Goal: Task Accomplishment & Management: Manage account settings

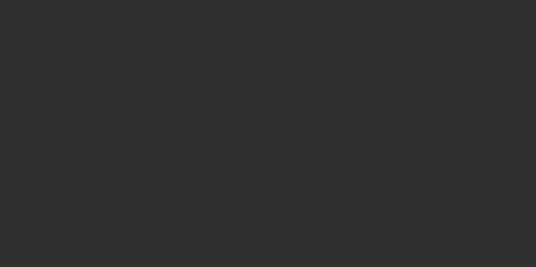
select select "10"
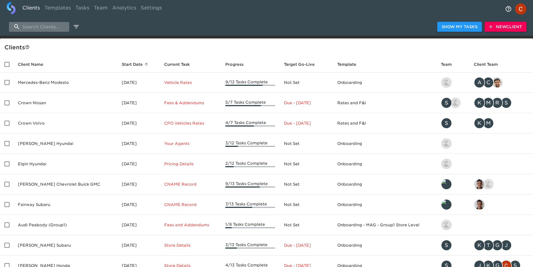
click at [50, 28] on input "search" at bounding box center [39, 27] width 60 height 10
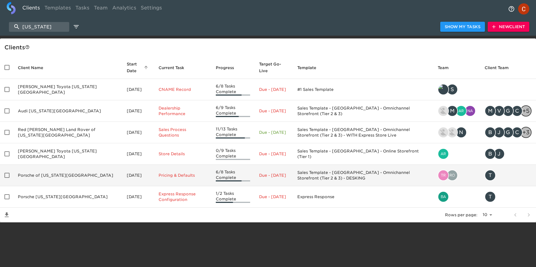
type input "[US_STATE]"
click at [33, 179] on td "Porsche of [US_STATE][GEOGRAPHIC_DATA]" at bounding box center [67, 175] width 109 height 21
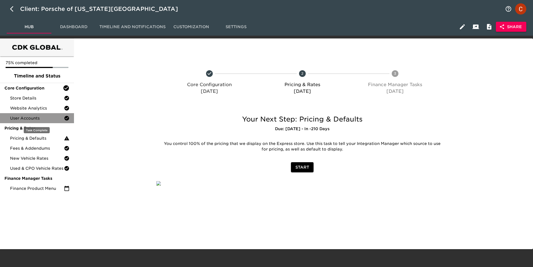
click at [31, 119] on span "User Accounts" at bounding box center [37, 119] width 54 height 6
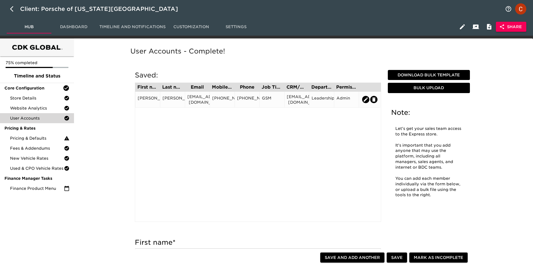
click at [287, 101] on div "[EMAIL_ADDRESS][DOMAIN_NAME]" at bounding box center [297, 99] width 20 height 11
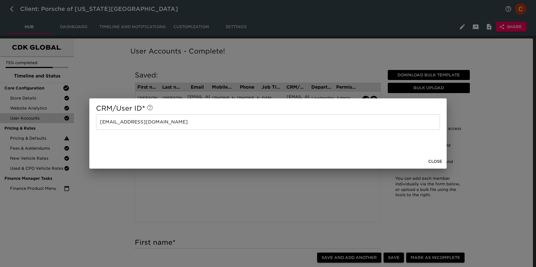
click at [179, 119] on input "[EMAIL_ADDRESS][DOMAIN_NAME]" at bounding box center [268, 122] width 344 height 16
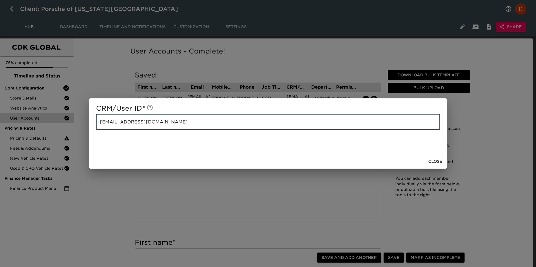
click at [179, 119] on input "[EMAIL_ADDRESS][DOMAIN_NAME]" at bounding box center [268, 122] width 344 height 16
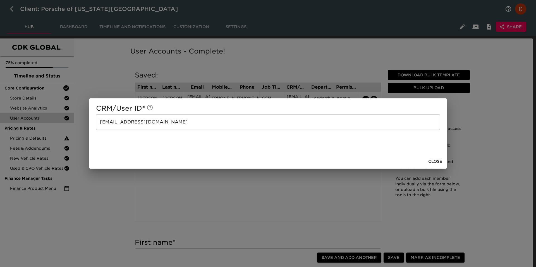
click at [178, 57] on div "CRM/User ID * [EMAIL_ADDRESS][DOMAIN_NAME] ​ Close" at bounding box center [268, 133] width 536 height 267
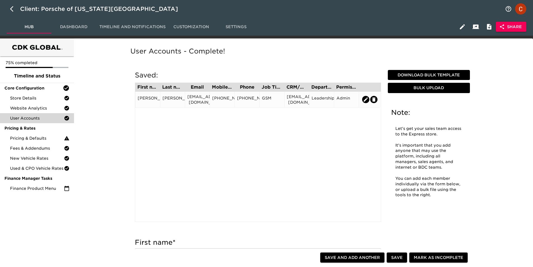
click at [153, 96] on div "[PERSON_NAME]" at bounding box center [148, 99] width 20 height 8
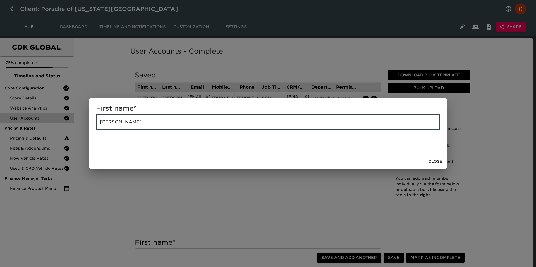
click at [130, 121] on input "[PERSON_NAME]" at bounding box center [268, 122] width 344 height 16
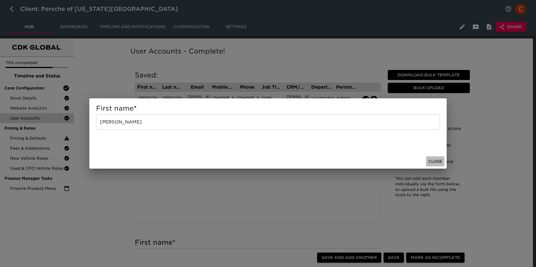
click at [432, 159] on span "Close" at bounding box center [435, 161] width 14 height 7
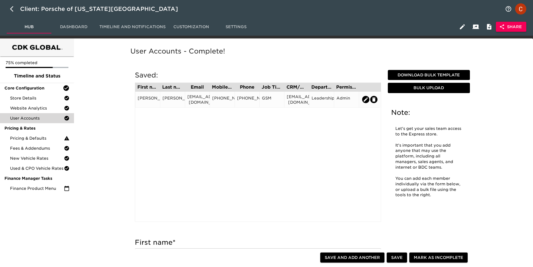
click at [174, 103] on div "[PERSON_NAME]" at bounding box center [172, 99] width 20 height 8
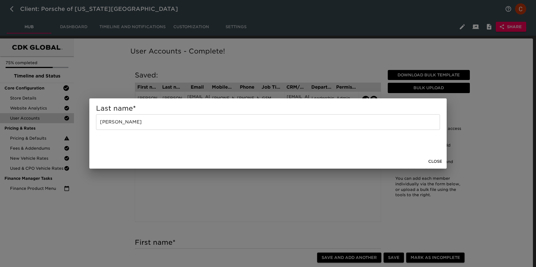
click at [162, 120] on input "[PERSON_NAME]" at bounding box center [268, 122] width 344 height 16
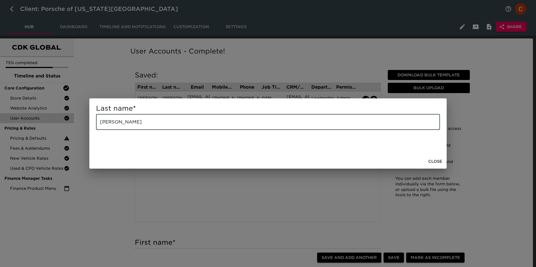
click at [162, 120] on input "[PERSON_NAME]" at bounding box center [268, 122] width 344 height 16
click at [289, 62] on div "Last name * [PERSON_NAME] ​ Close" at bounding box center [268, 133] width 536 height 267
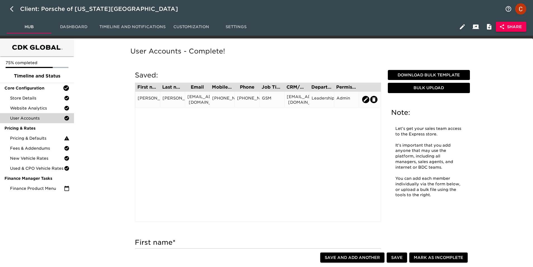
click at [222, 100] on div "[PHONE_NUMBER]" at bounding box center [222, 99] width 20 height 8
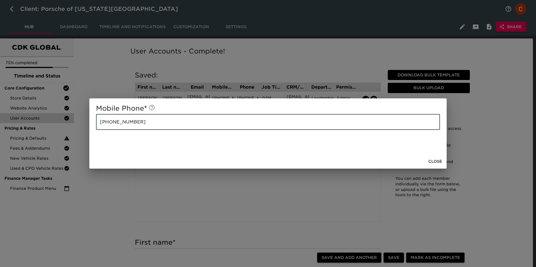
click at [215, 123] on input "[PHONE_NUMBER]" at bounding box center [268, 122] width 344 height 16
click at [241, 186] on div "Mobile Phone * [PHONE_NUMBER] ​ Close" at bounding box center [268, 133] width 536 height 267
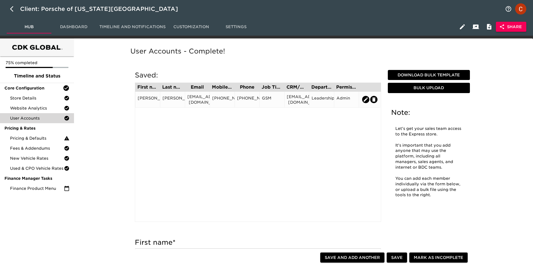
click at [249, 100] on div "[PHONE_NUMBER]" at bounding box center [247, 99] width 20 height 8
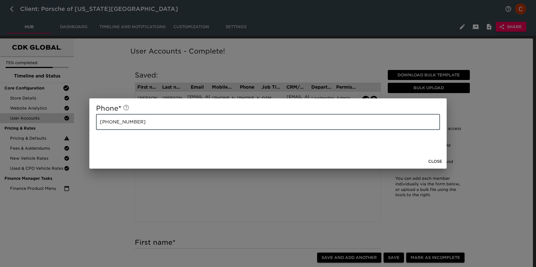
click at [241, 124] on input "[PHONE_NUMBER]" at bounding box center [268, 122] width 344 height 16
click at [293, 56] on div "Phone * [PHONE_NUMBER] ​ Close" at bounding box center [268, 133] width 536 height 267
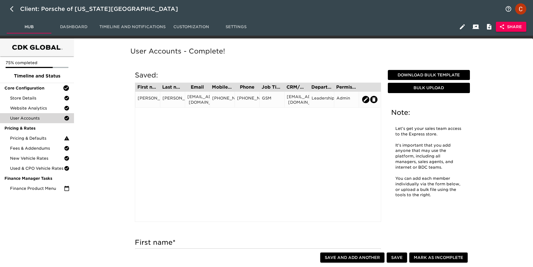
click at [270, 99] on div "GSM" at bounding box center [272, 99] width 20 height 8
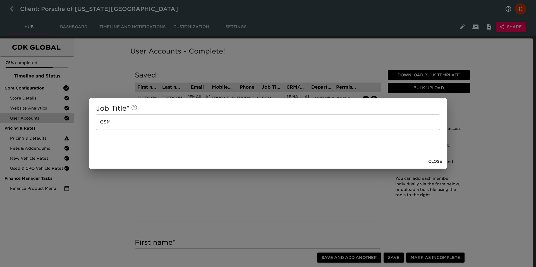
click at [307, 44] on div "Job Title * GSM ​ Close" at bounding box center [268, 133] width 536 height 267
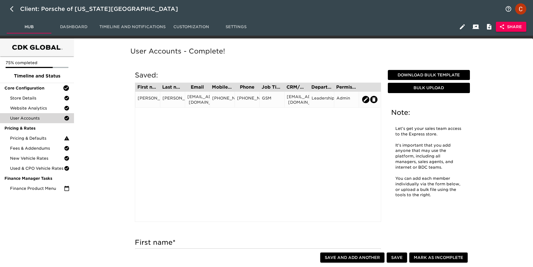
click at [292, 99] on div "[EMAIL_ADDRESS][DOMAIN_NAME]" at bounding box center [297, 99] width 20 height 11
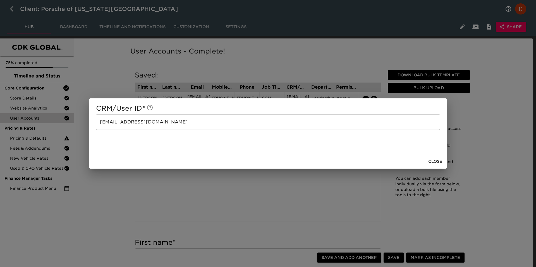
click at [283, 64] on div "CRM/User ID * [EMAIL_ADDRESS][DOMAIN_NAME] ​ Close" at bounding box center [268, 133] width 536 height 267
